Goal: Task Accomplishment & Management: Manage account settings

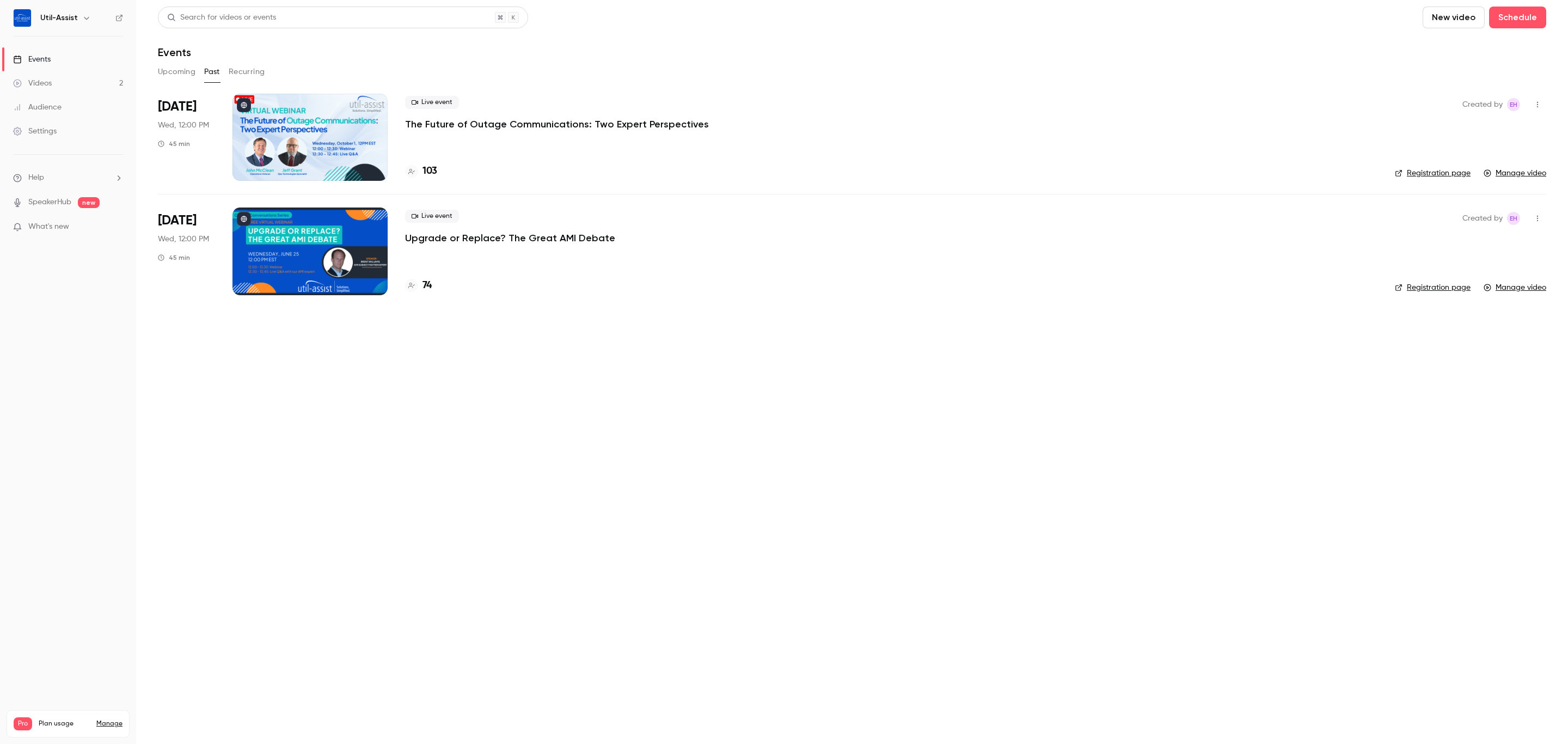
click at [524, 562] on main "Search for videos or events New video Schedule Events Upcoming Past Recurring […" at bounding box center [852, 372] width 1432 height 744
click at [48, 128] on div "Settings" at bounding box center [34, 130] width 43 height 11
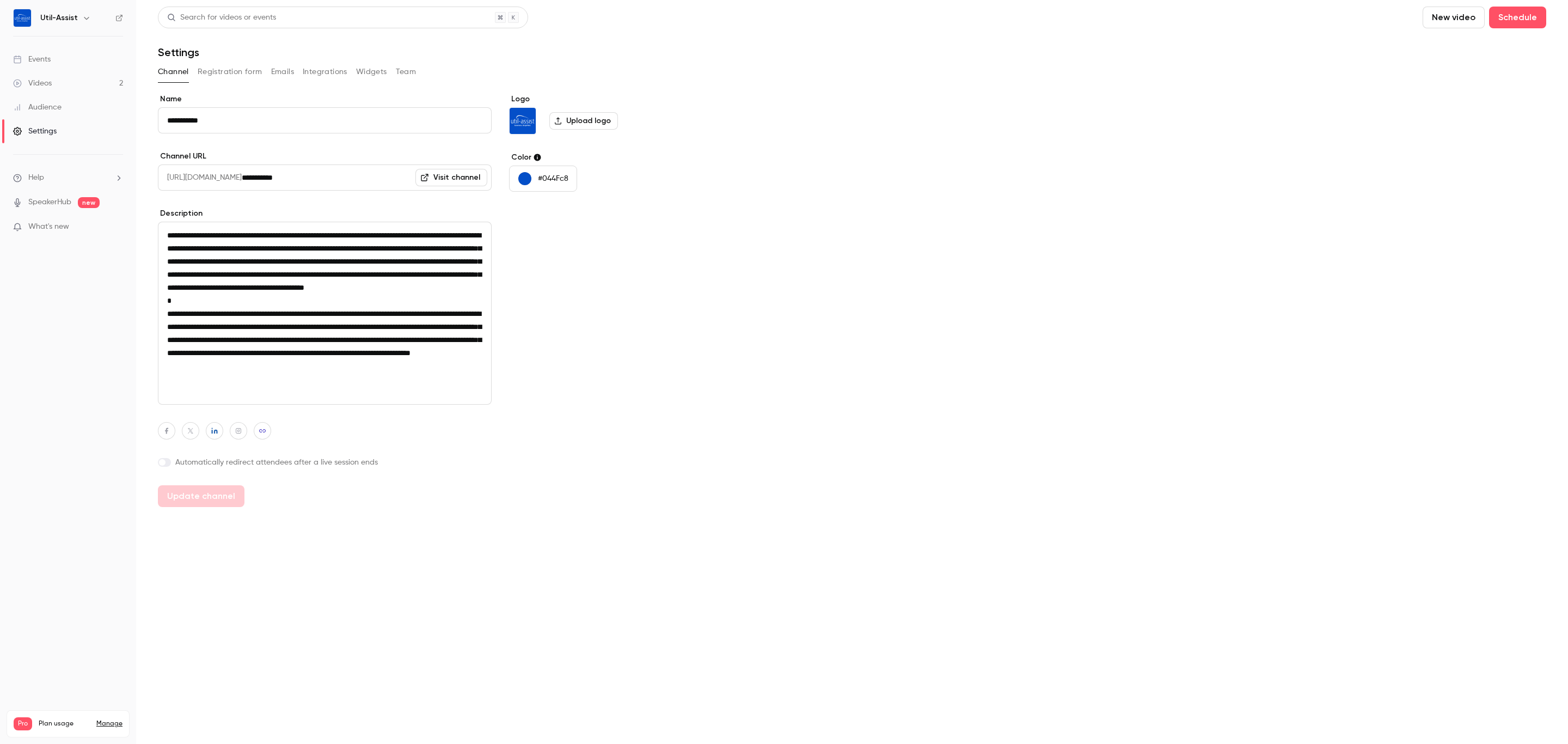
click at [213, 67] on button "Registration form" at bounding box center [230, 72] width 64 height 18
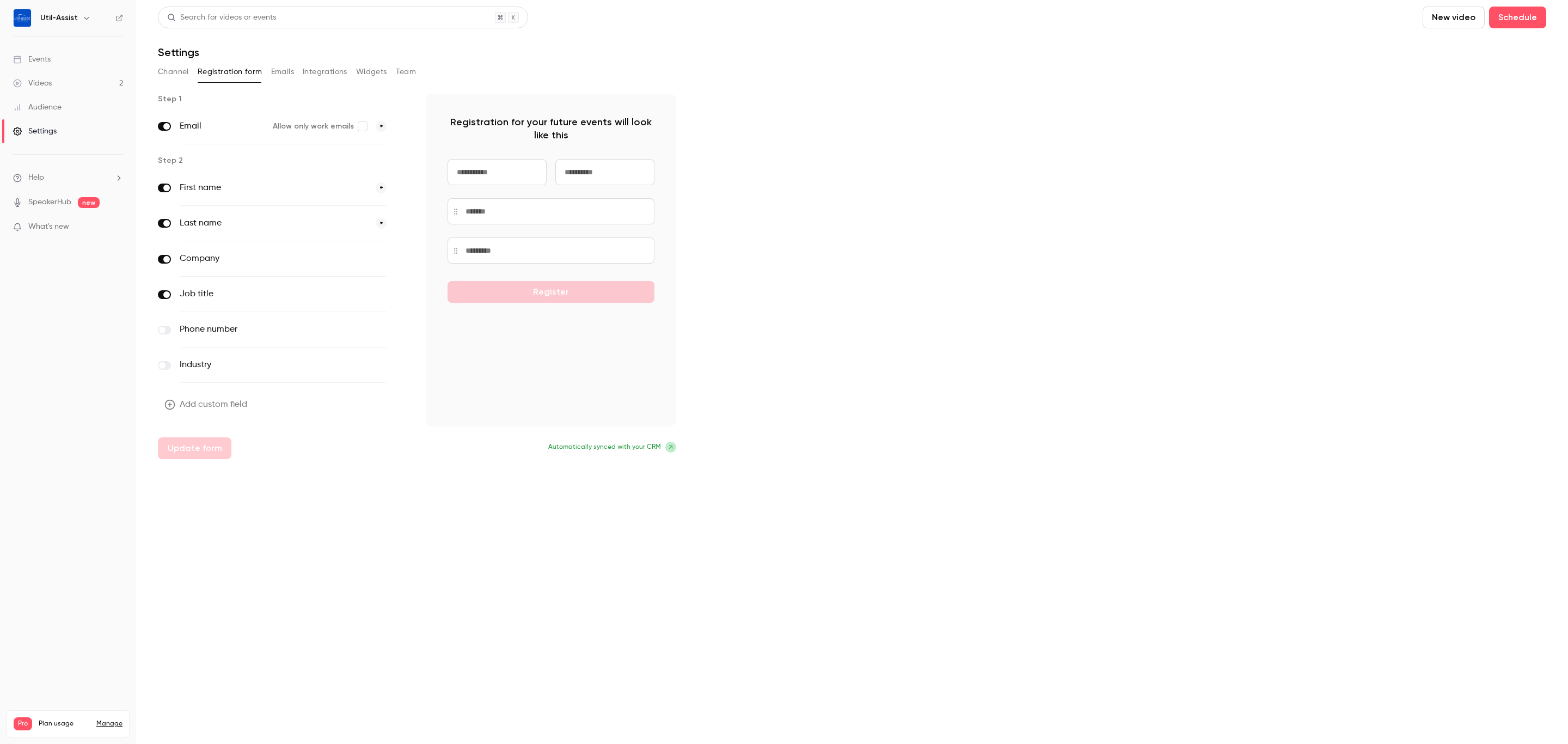
click at [281, 64] on button "Emails" at bounding box center [282, 72] width 23 height 18
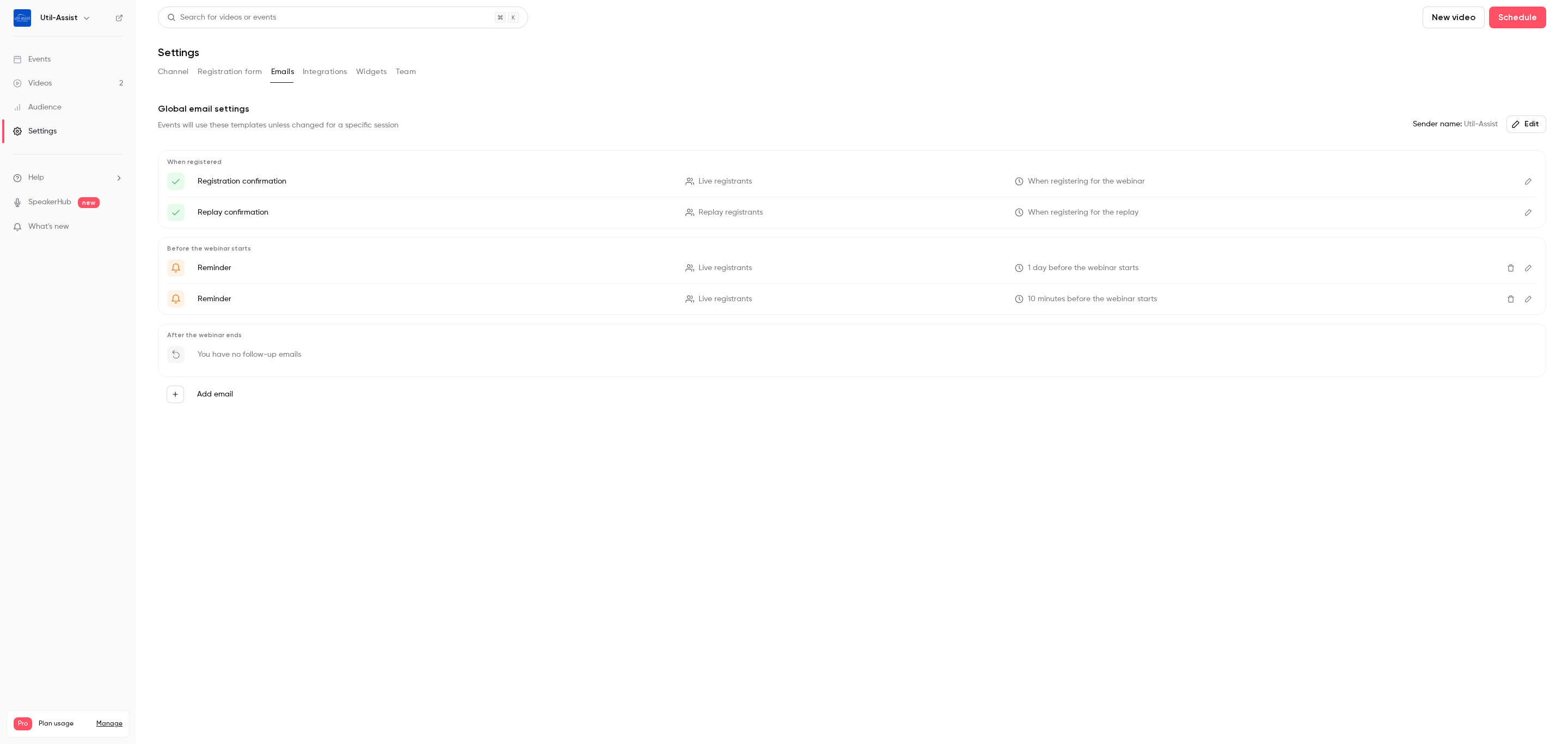
click at [180, 392] on button "Add email" at bounding box center [175, 394] width 18 height 18
click at [417, 438] on div at bounding box center [784, 372] width 1568 height 744
click at [337, 72] on button "Integrations" at bounding box center [324, 72] width 45 height 18
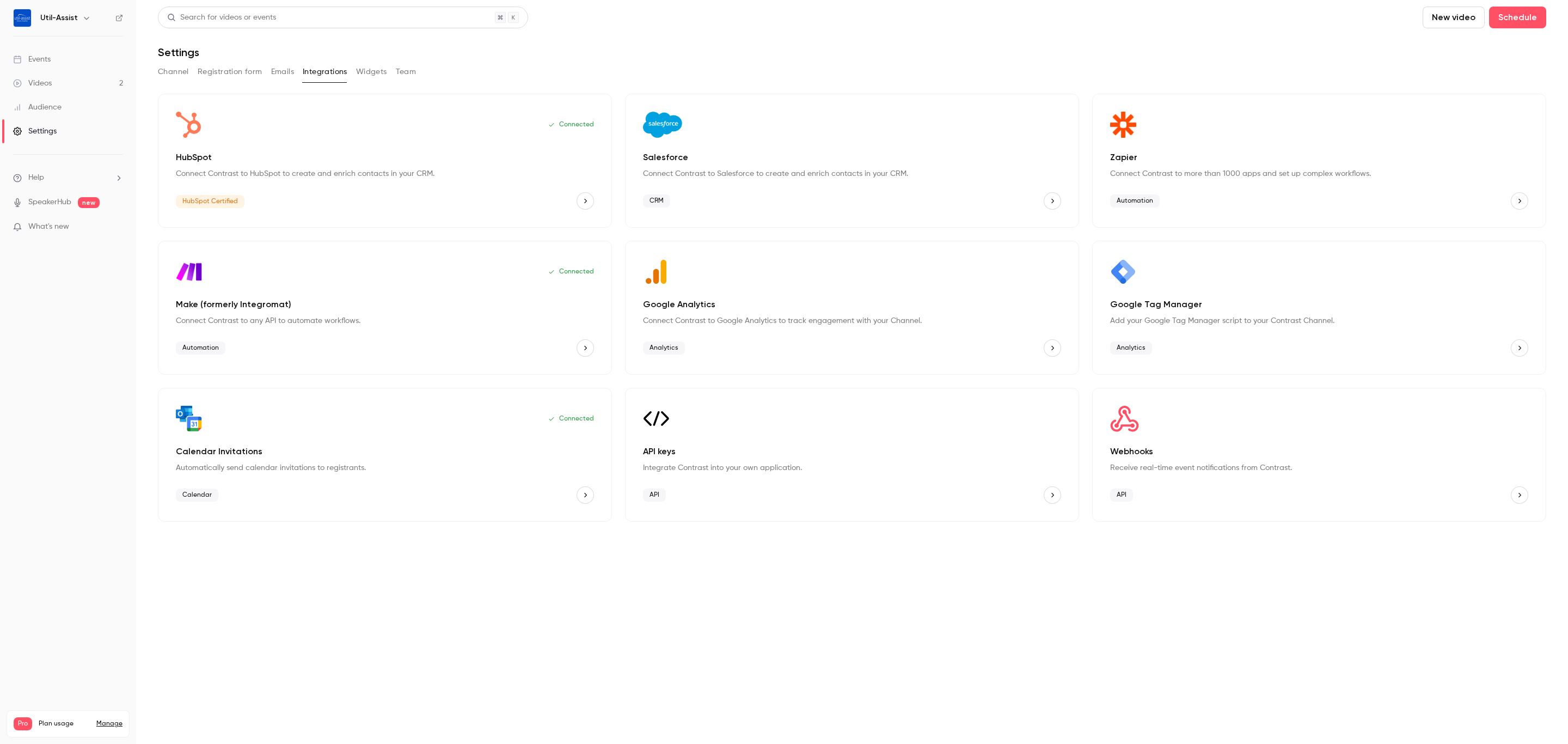
click at [381, 74] on button "Widgets" at bounding box center [371, 72] width 31 height 18
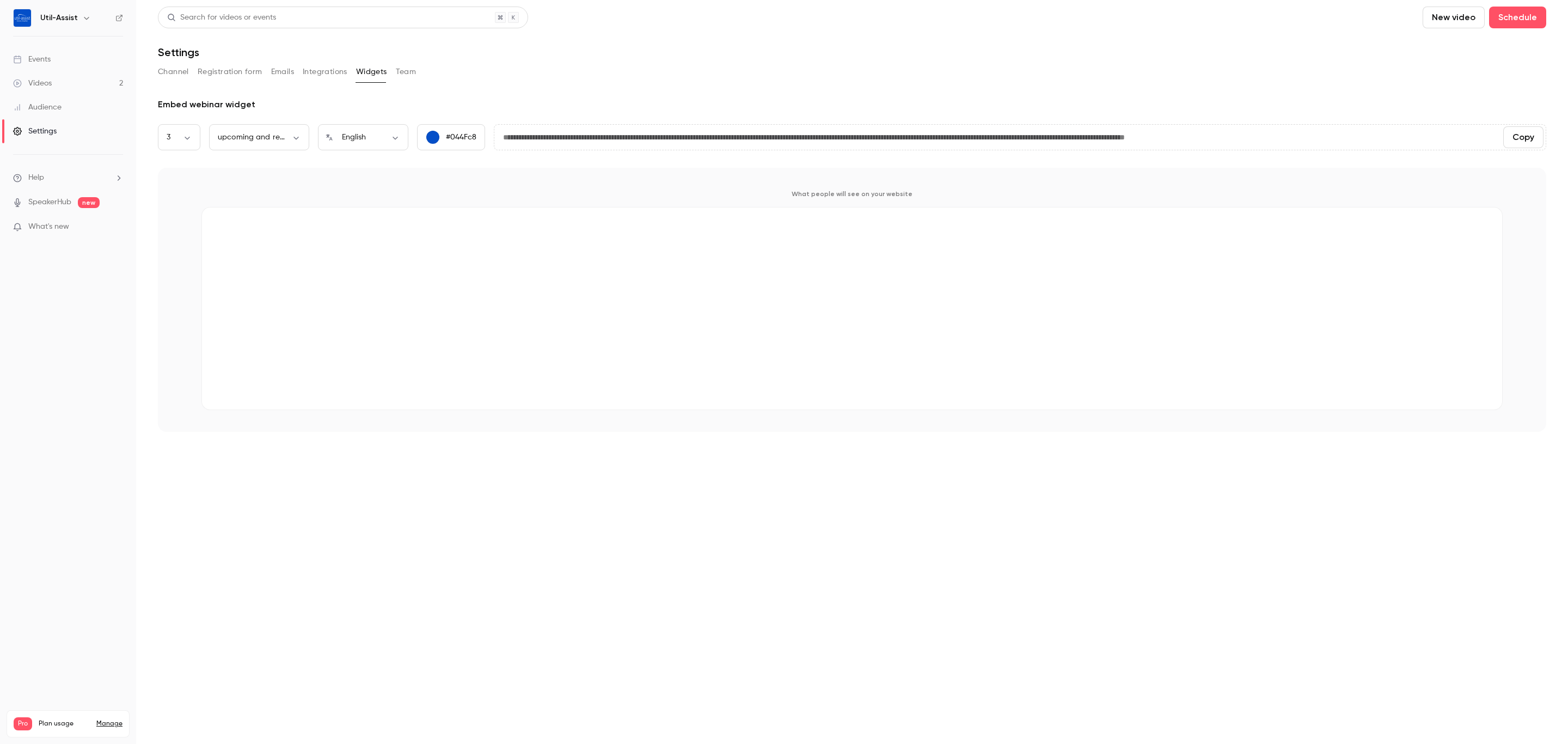
click at [403, 69] on button "Team" at bounding box center [406, 72] width 20 height 18
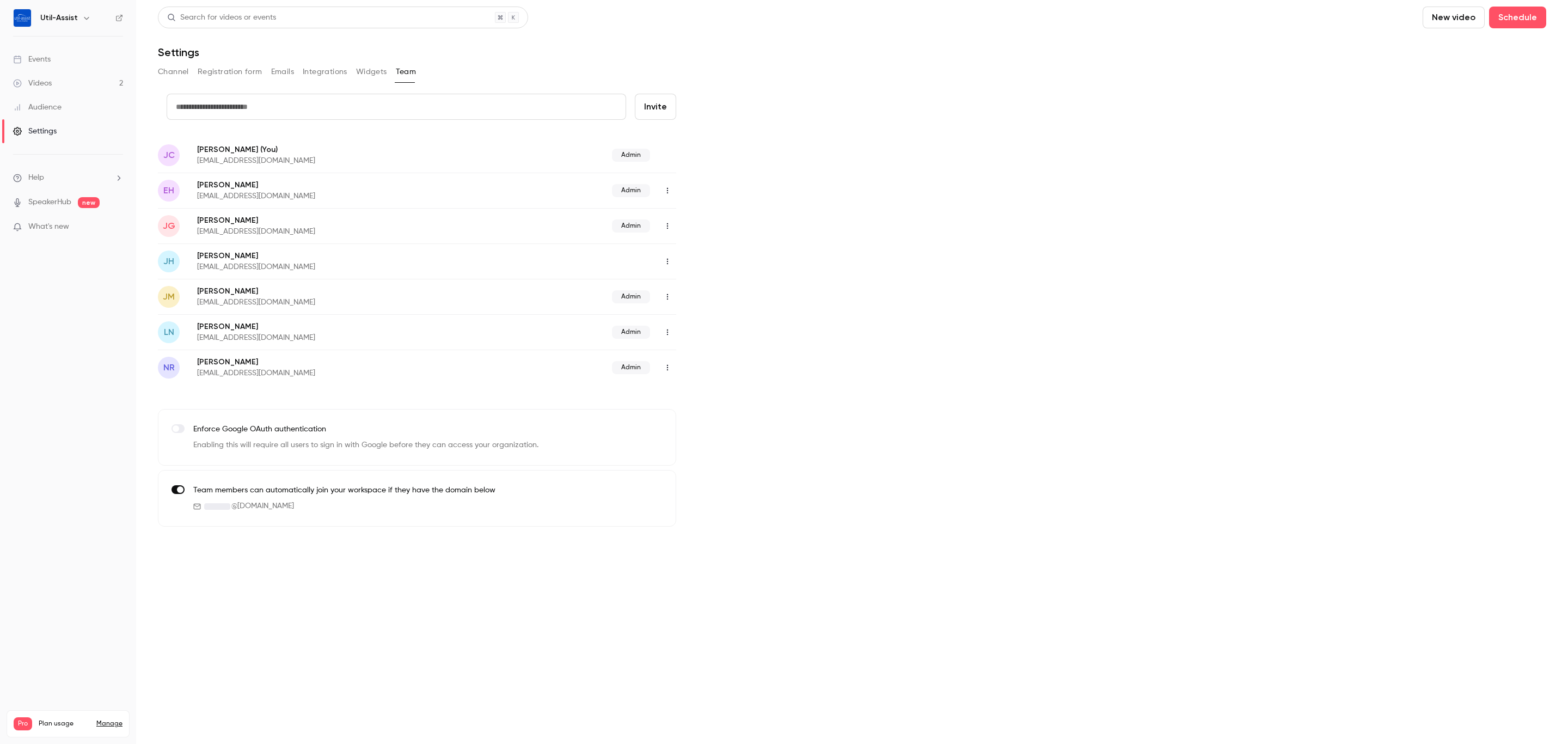
click at [56, 179] on li "Help" at bounding box center [68, 177] width 110 height 11
click at [178, 192] on link "Help center" at bounding box center [200, 199] width 119 height 29
click at [923, 247] on div "credit card Invite [PERSON_NAME] [PERSON_NAME] C (You) [EMAIL_ADDRESS][DOMAIN_N…" at bounding box center [851, 310] width 1388 height 433
click at [65, 86] on link "Videos 2" at bounding box center [68, 83] width 136 height 24
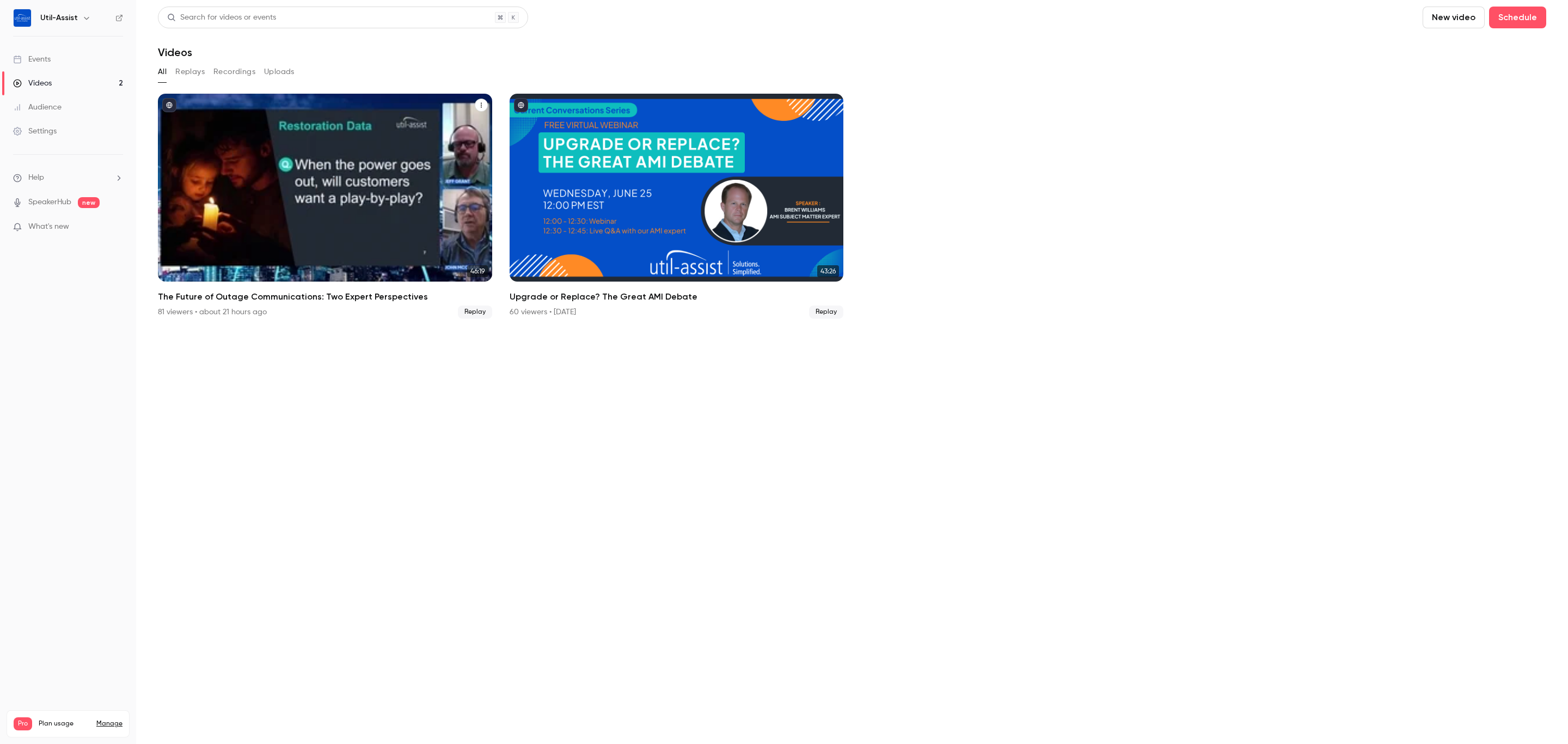
click at [226, 312] on div "81 viewers • about 21 hours ago" at bounding box center [212, 312] width 109 height 11
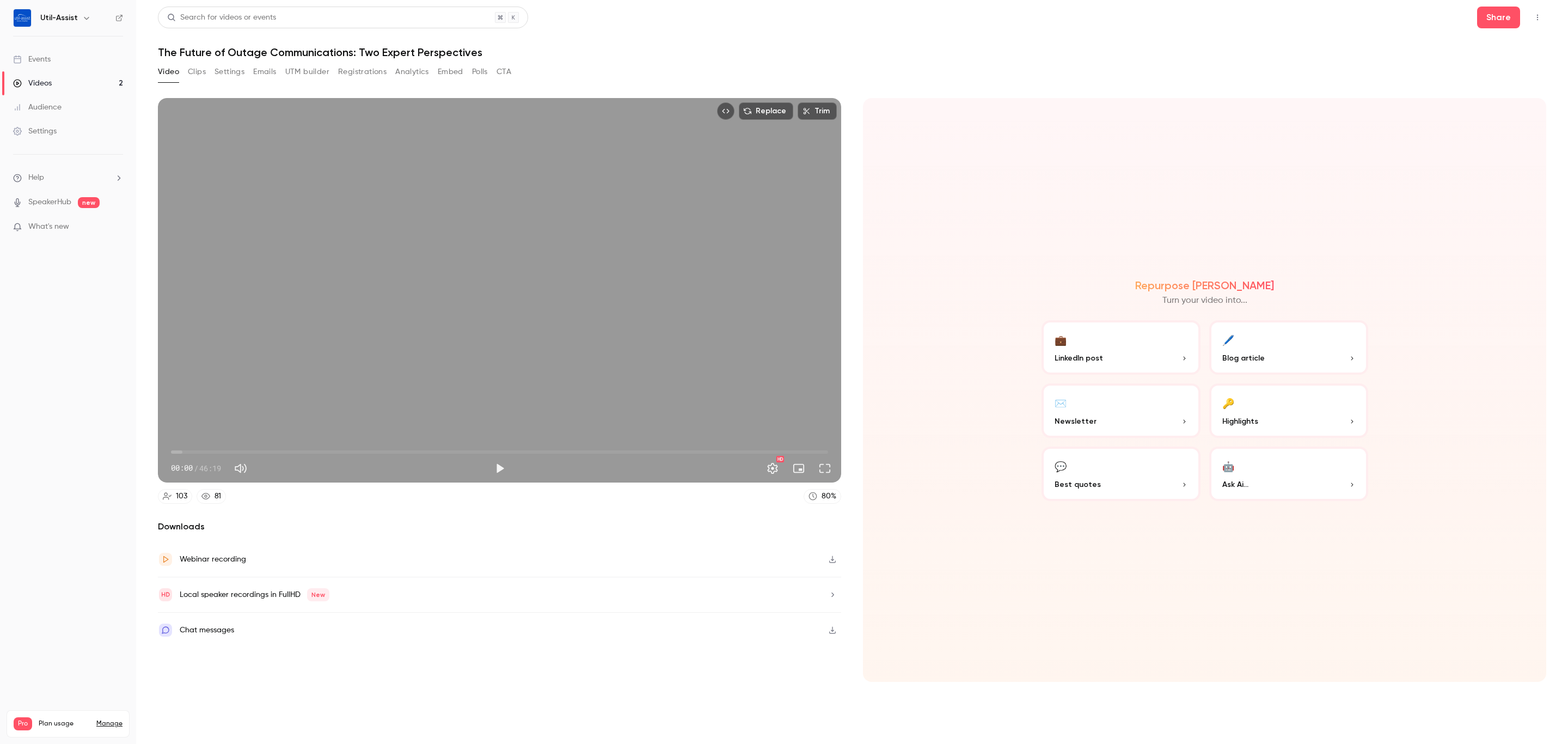
click at [194, 67] on button "Clips" at bounding box center [197, 72] width 18 height 18
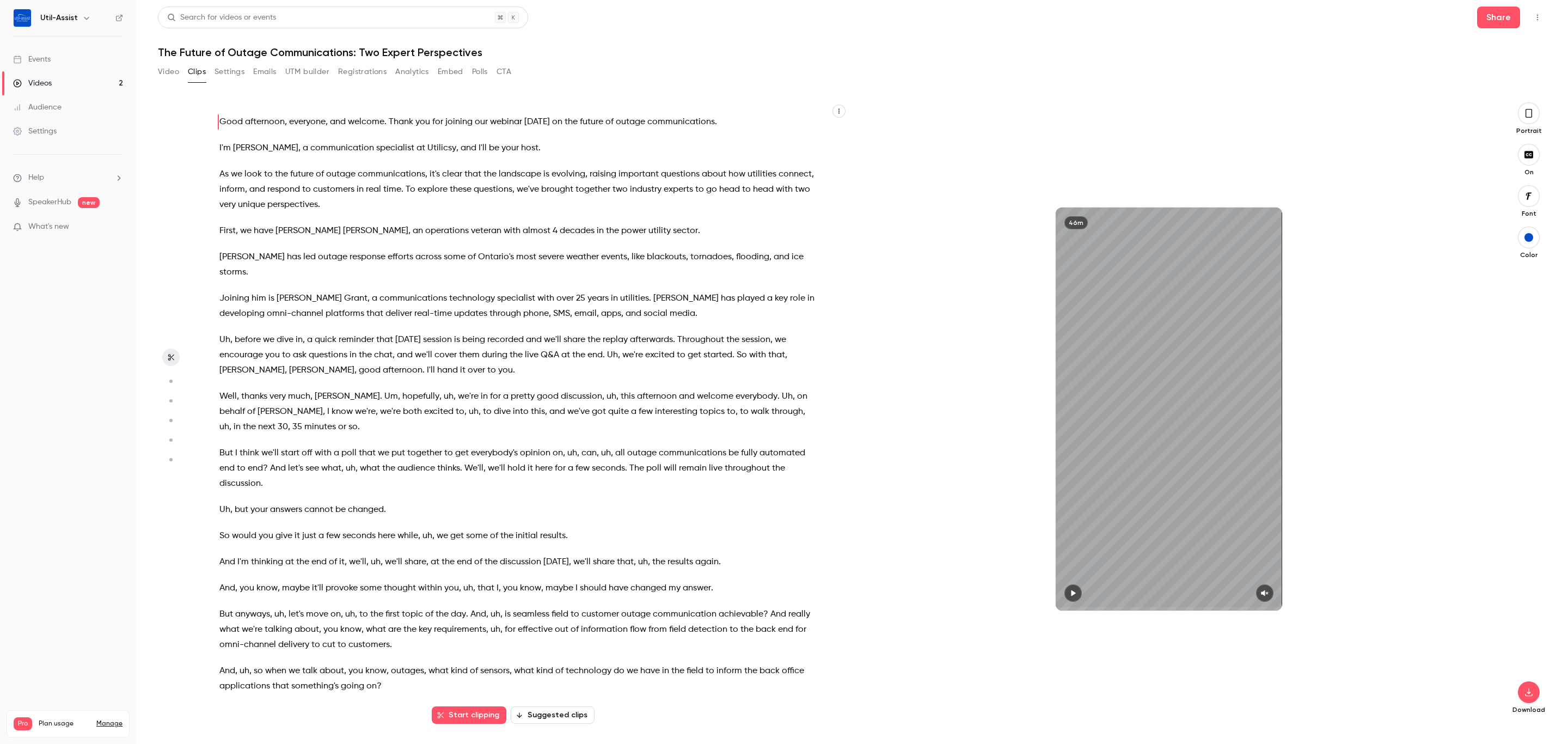
click at [224, 72] on button "Settings" at bounding box center [229, 72] width 30 height 18
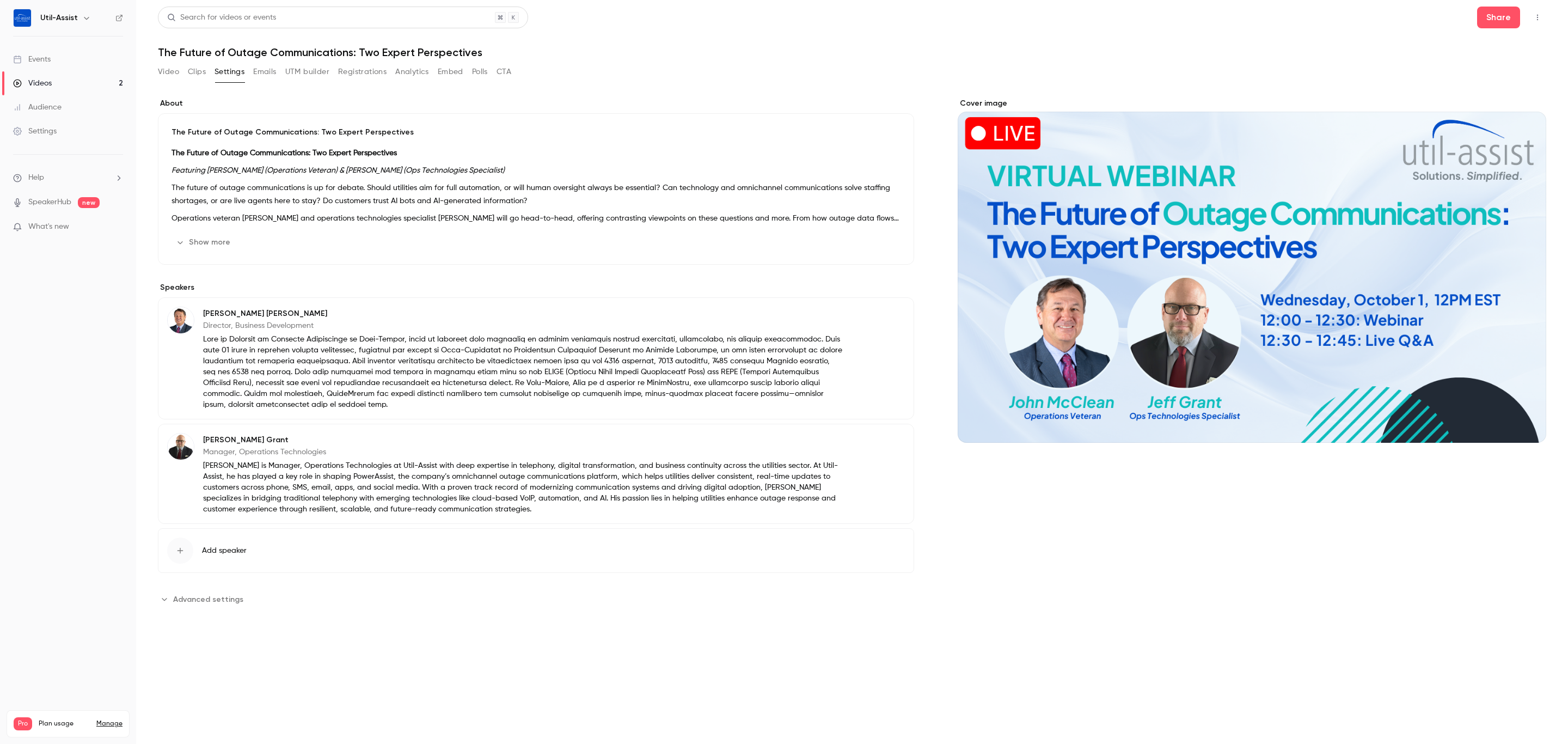
click at [262, 69] on button "Emails" at bounding box center [264, 72] width 23 height 18
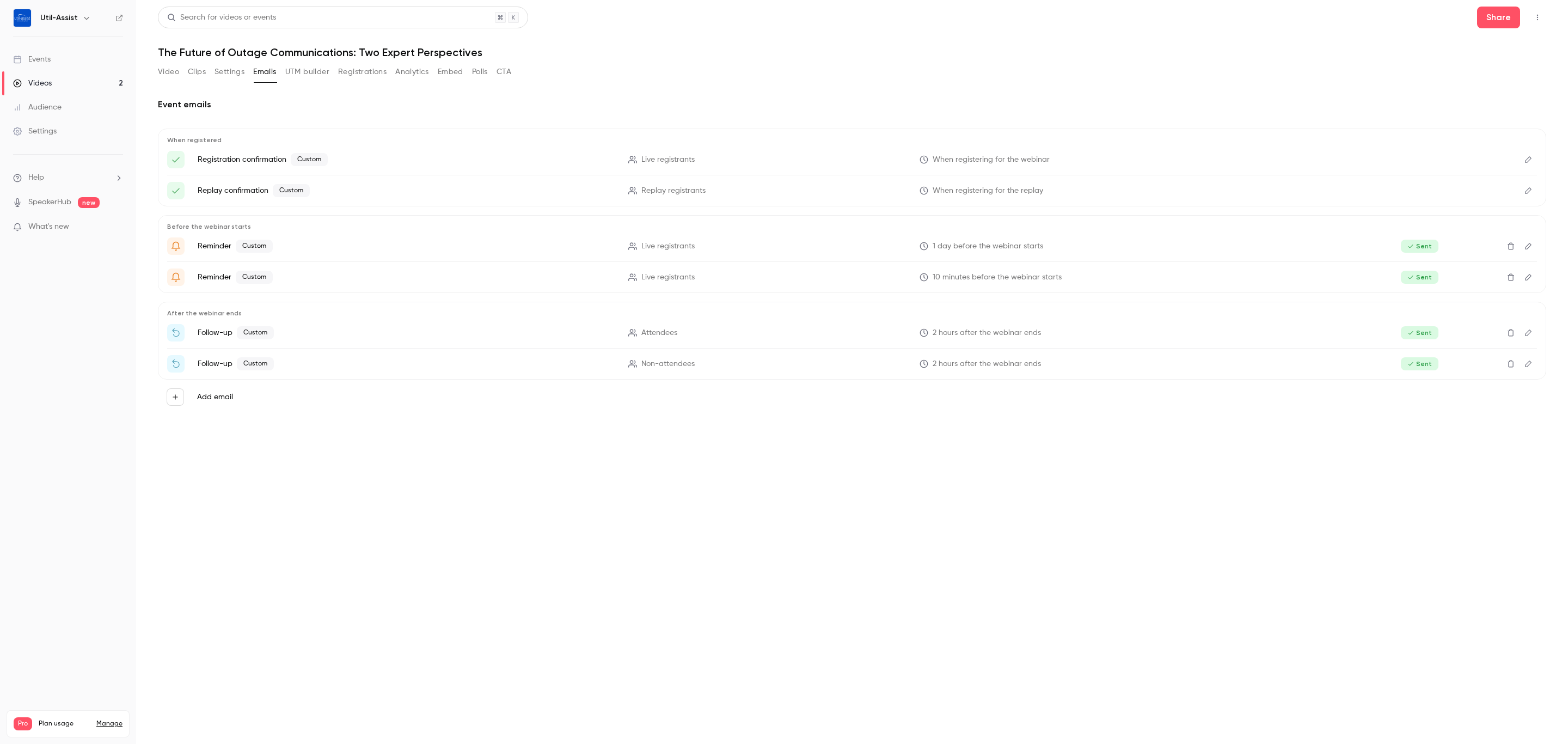
click at [304, 68] on button "UTM builder" at bounding box center [308, 72] width 44 height 18
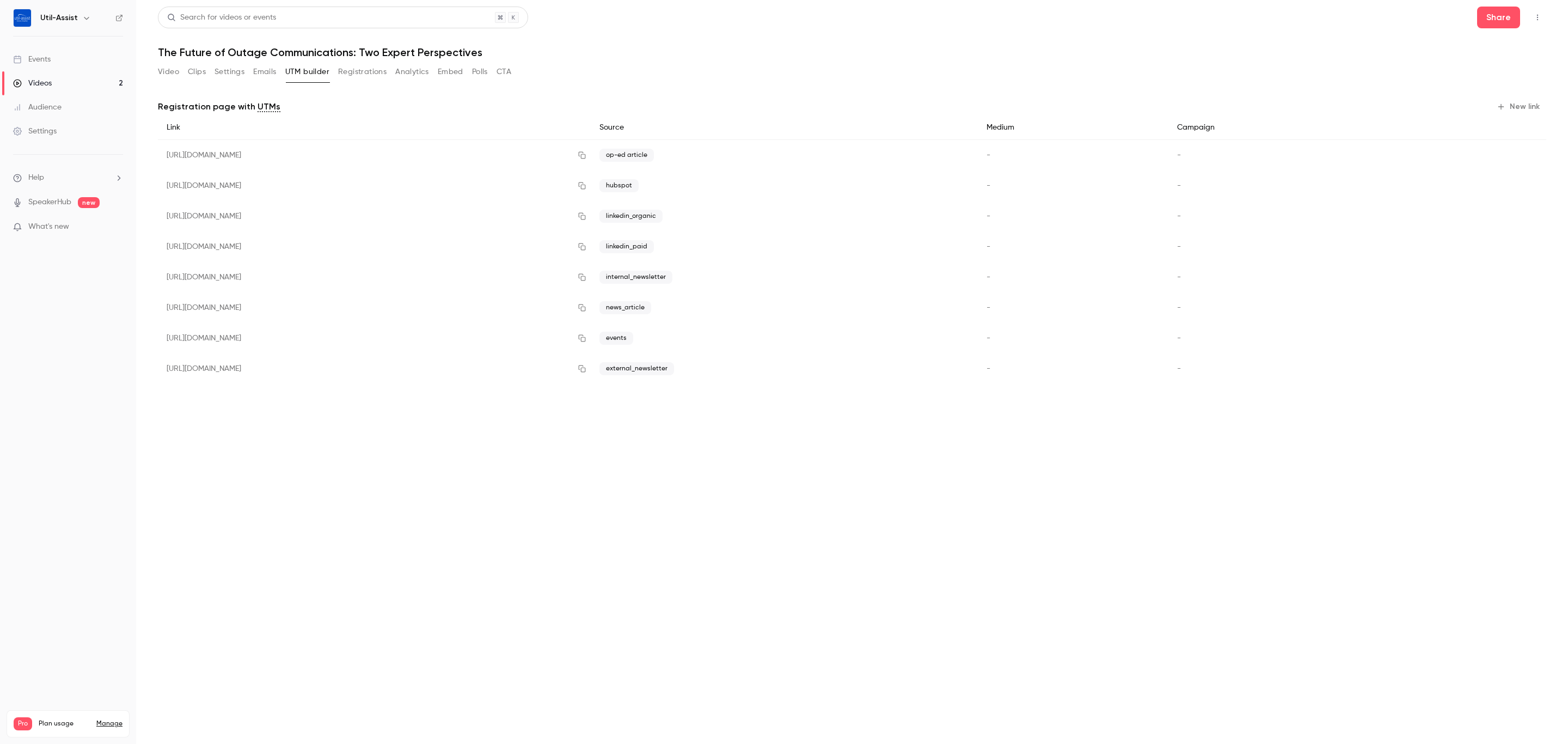
click at [354, 68] on button "Registrations" at bounding box center [362, 72] width 48 height 18
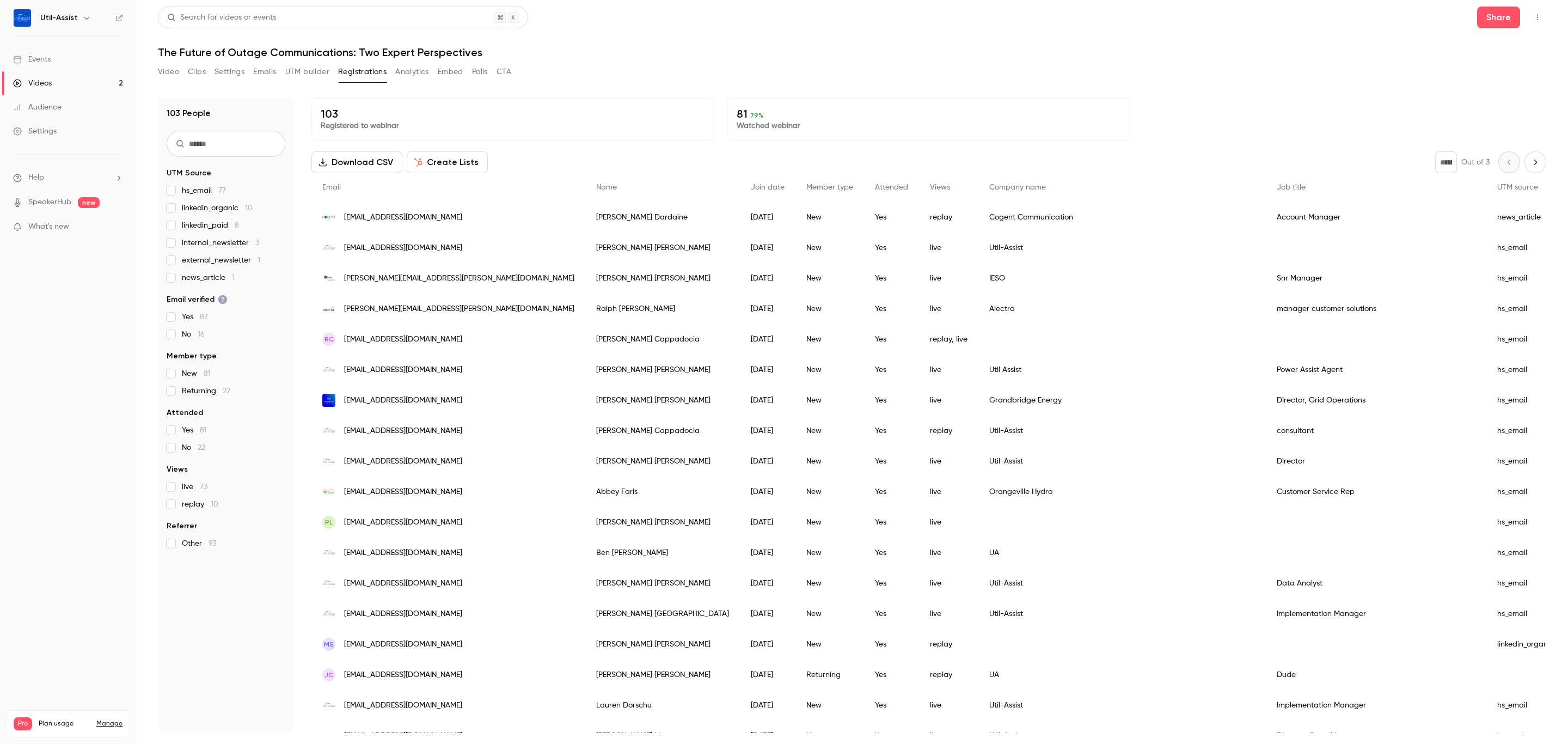
click at [420, 68] on button "Analytics" at bounding box center [413, 72] width 34 height 18
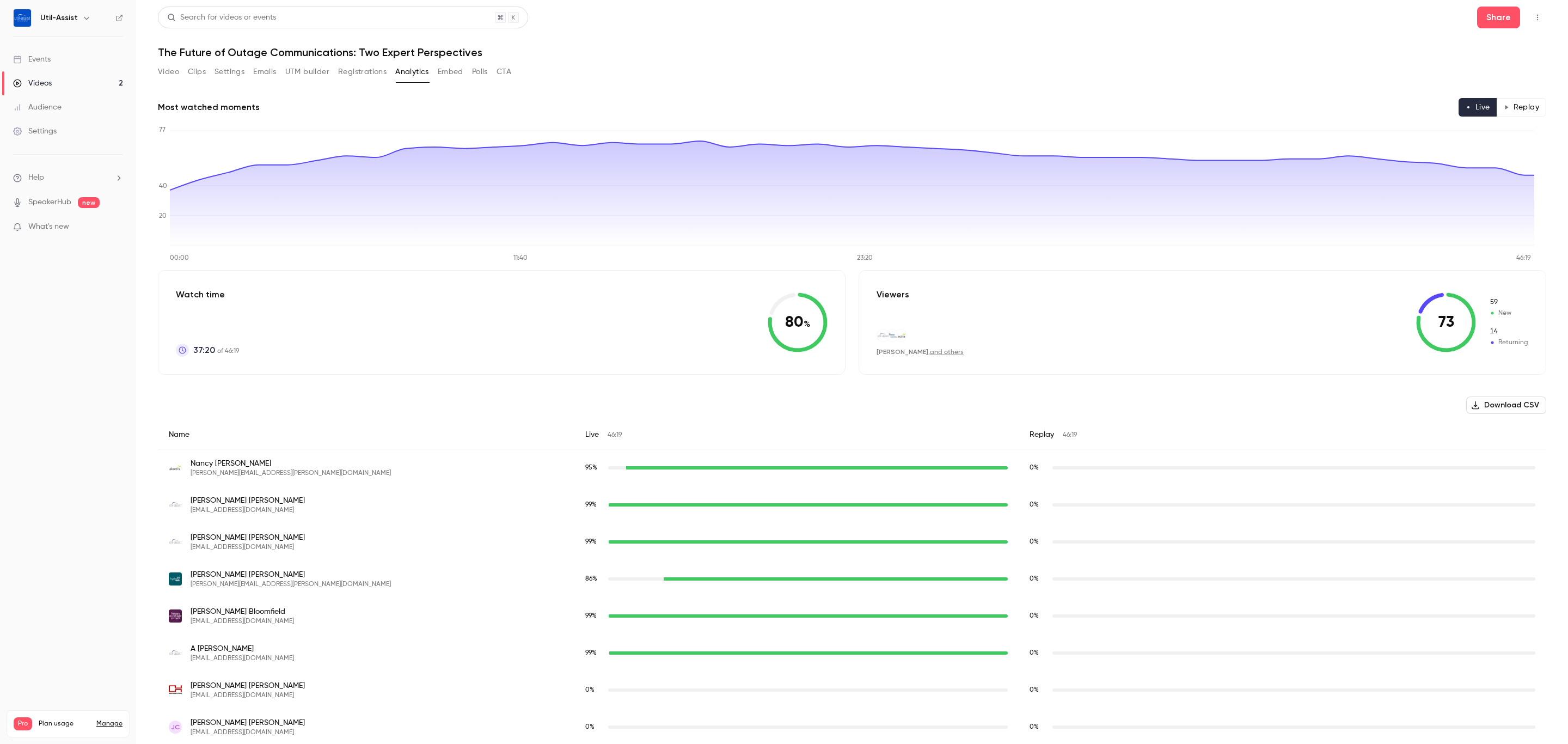
click at [352, 74] on button "Registrations" at bounding box center [362, 72] width 48 height 18
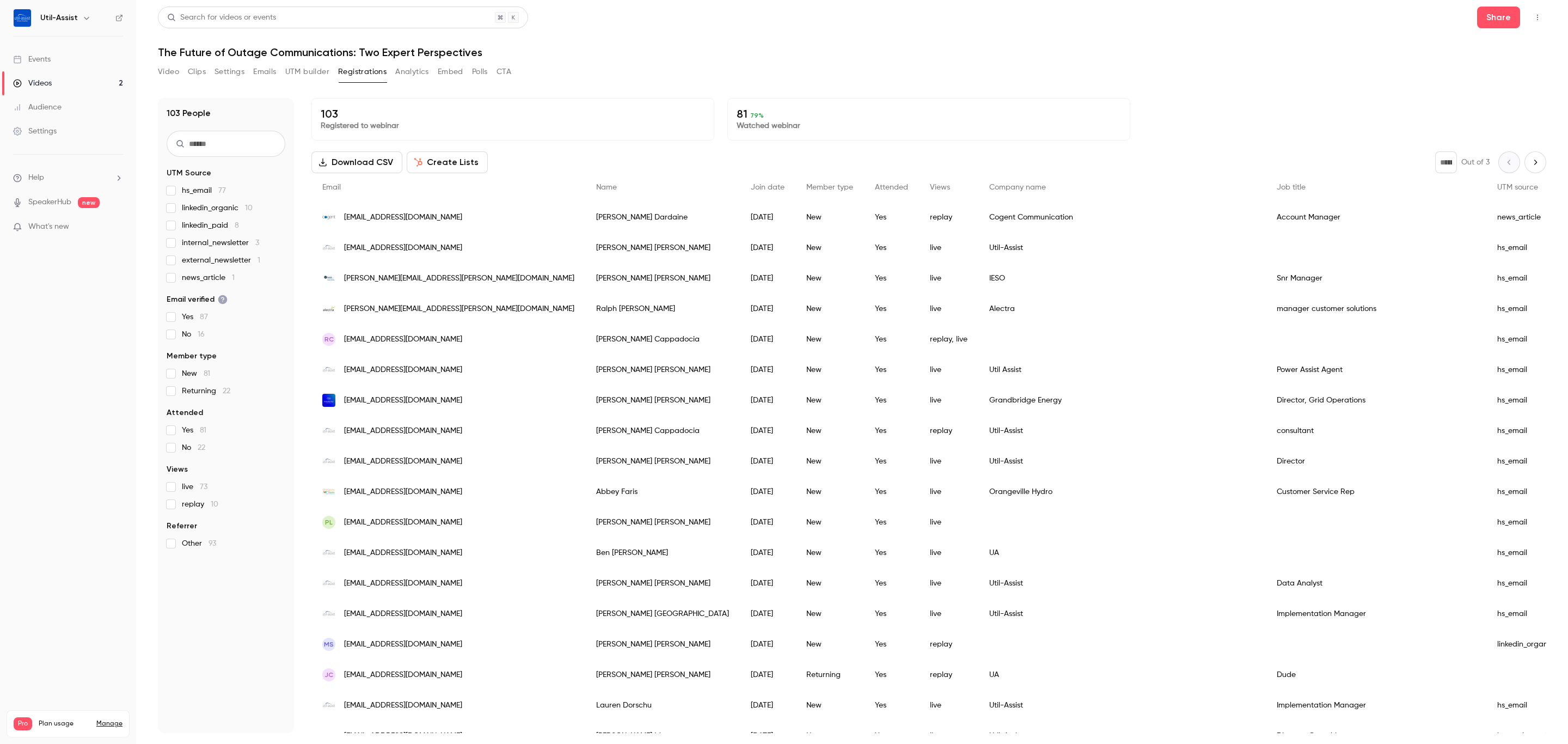
click at [343, 162] on button "Download CSV" at bounding box center [357, 163] width 91 height 22
